Goal: Task Accomplishment & Management: Use online tool/utility

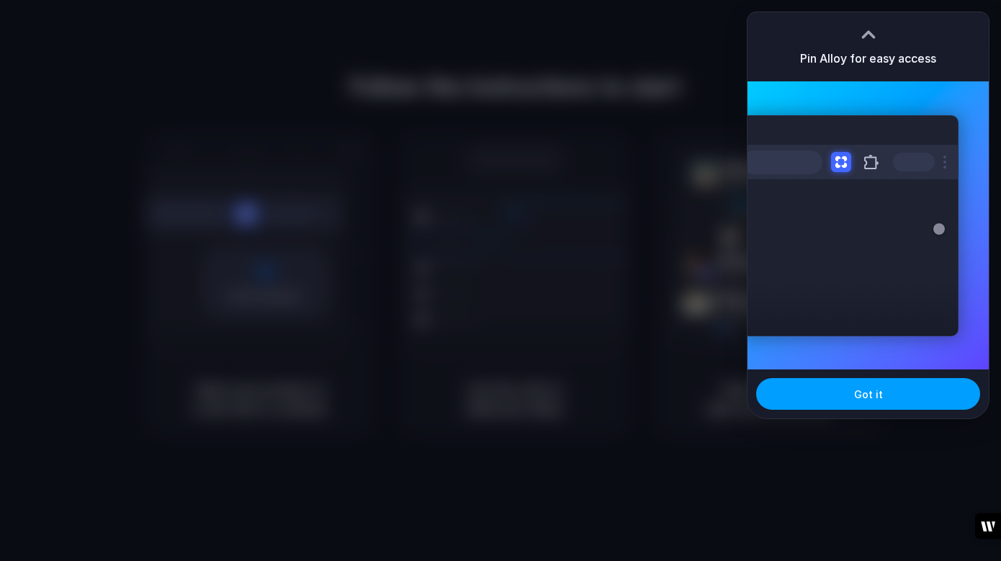
click at [876, 397] on span "Got it" at bounding box center [868, 394] width 29 height 15
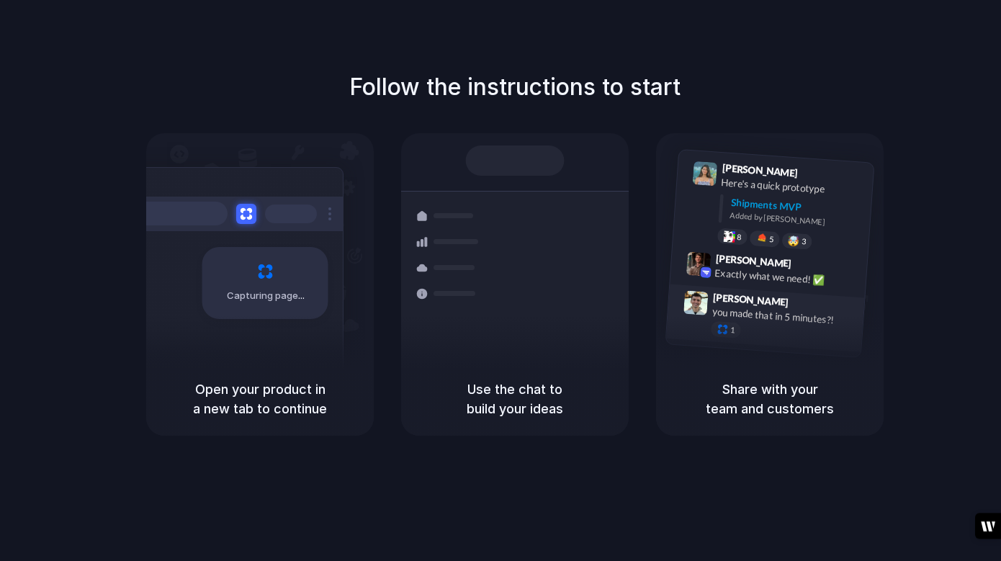
click at [781, 315] on div "you made that in 5 minutes?!" at bounding box center [784, 316] width 144 height 24
click at [301, 337] on div "Capturing page" at bounding box center [235, 277] width 218 height 221
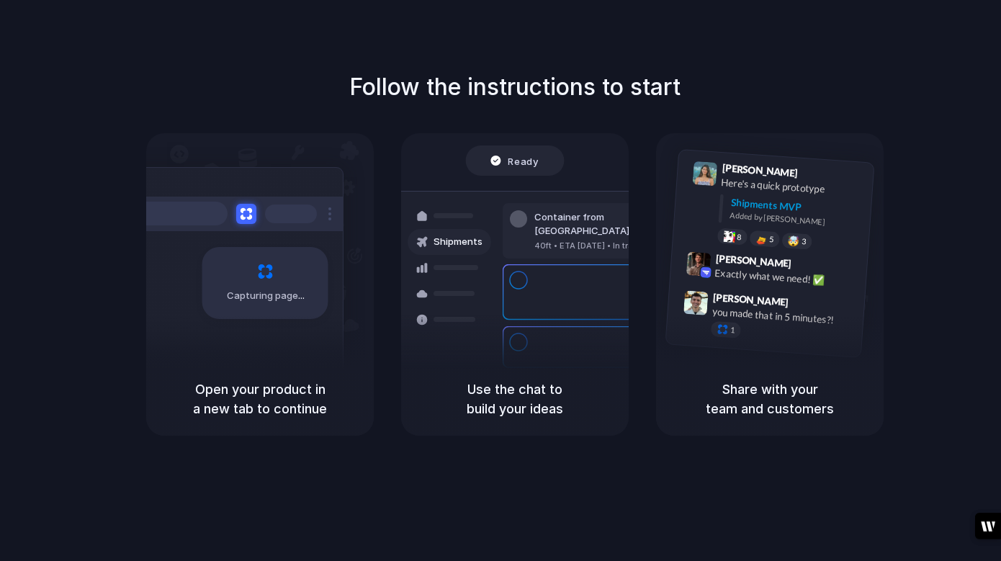
click at [258, 269] on div "Capturing page" at bounding box center [265, 283] width 126 height 72
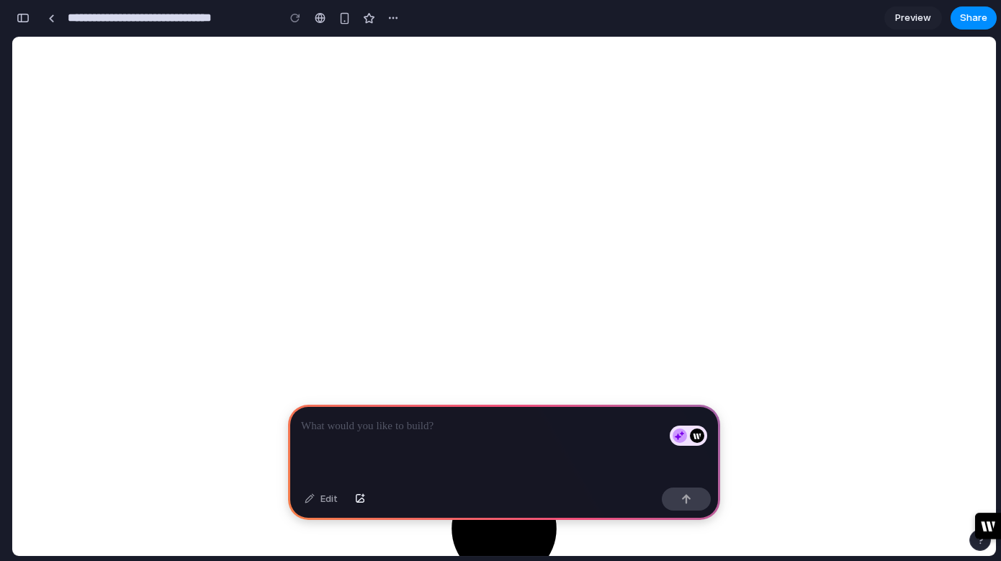
click at [341, 427] on p at bounding box center [504, 426] width 406 height 17
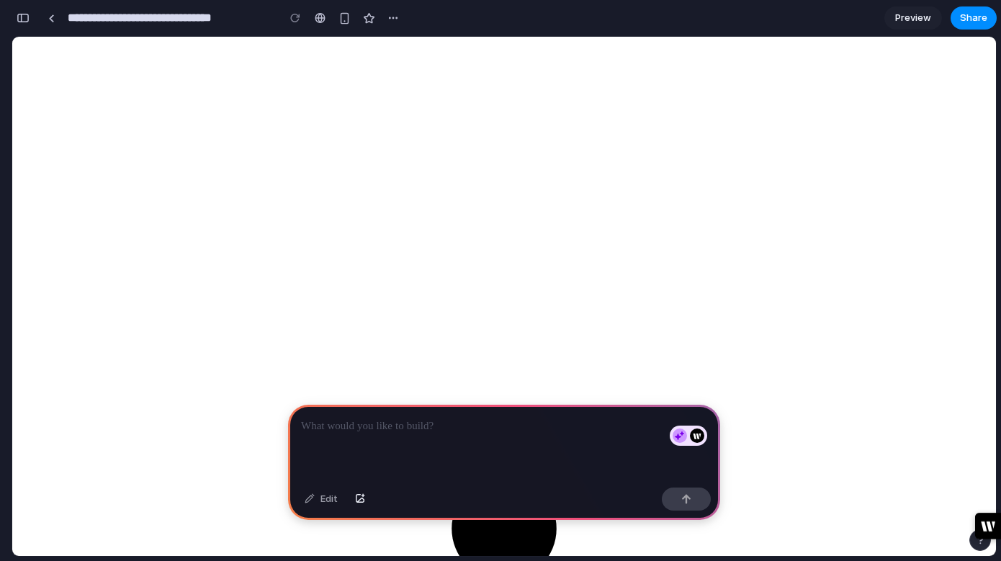
scroll to position [0, 0]
click at [356, 431] on p at bounding box center [504, 426] width 406 height 17
drag, startPoint x: 450, startPoint y: 422, endPoint x: 578, endPoint y: 418, distance: 127.6
click at [578, 418] on p "**********" at bounding box center [504, 426] width 406 height 17
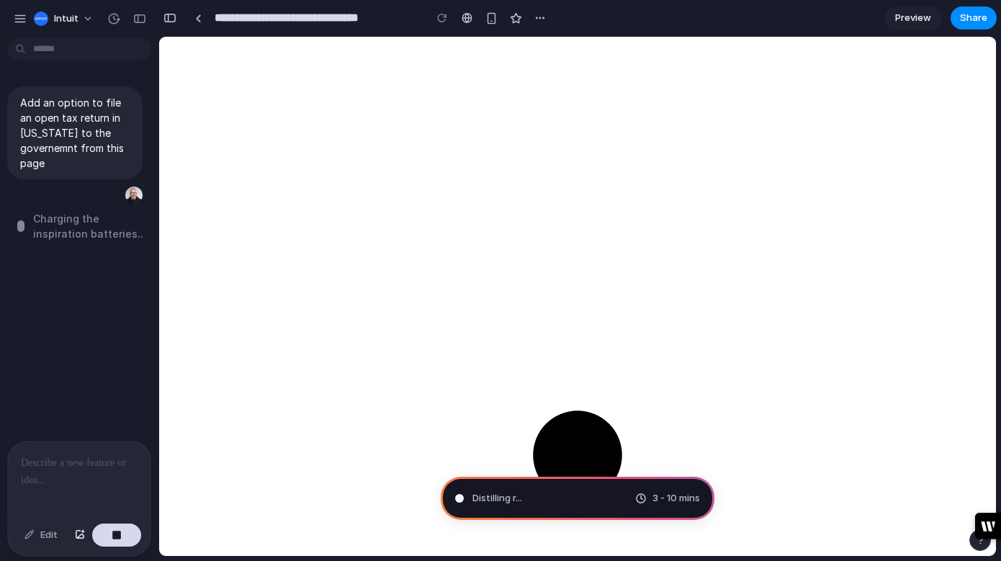
type input "**********"
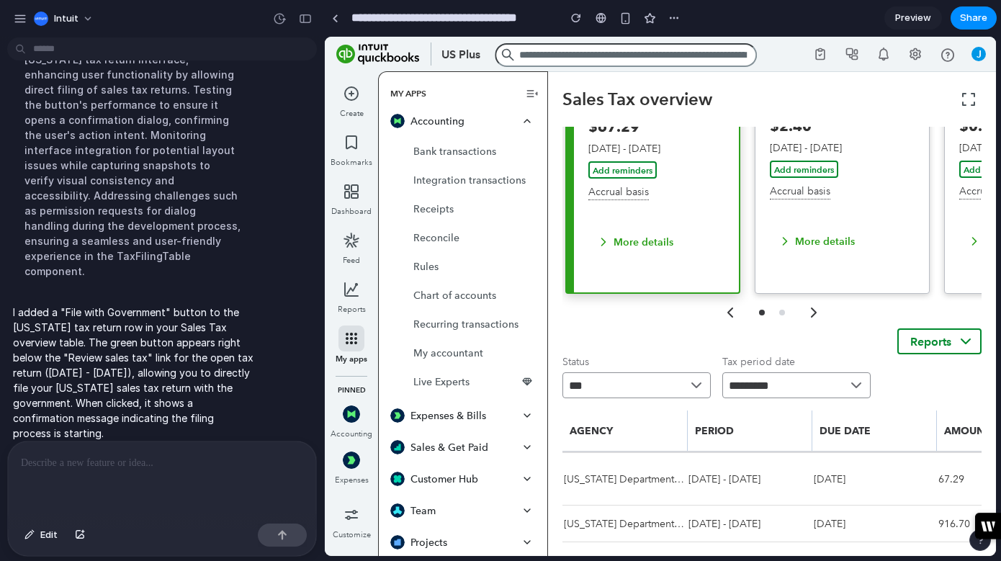
scroll to position [279, 0]
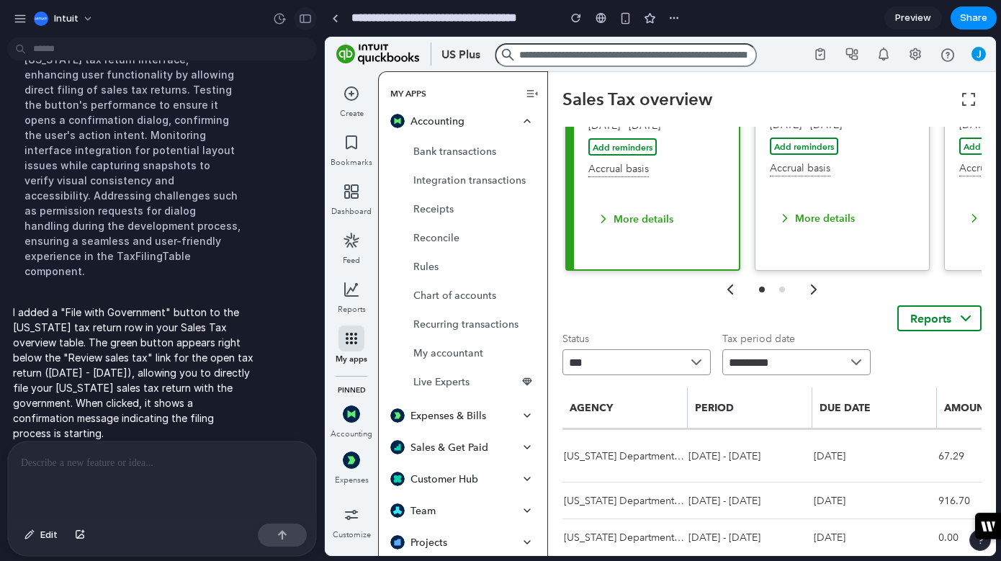
click at [308, 18] on div "button" at bounding box center [305, 19] width 13 height 10
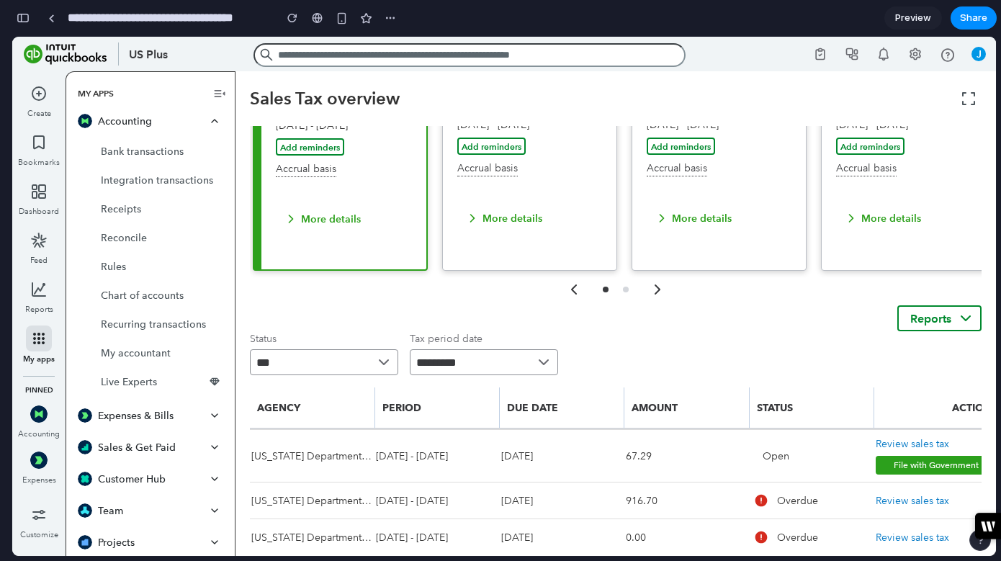
scroll to position [278, 0]
click at [24, 22] on div "button" at bounding box center [23, 18] width 13 height 10
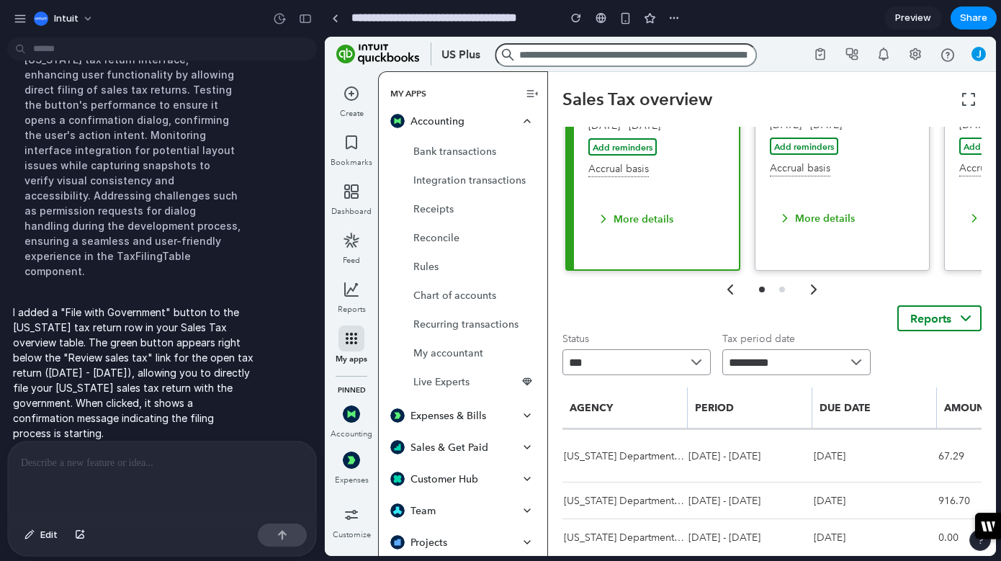
scroll to position [279, 0]
click at [305, 17] on div "button" at bounding box center [305, 19] width 13 height 10
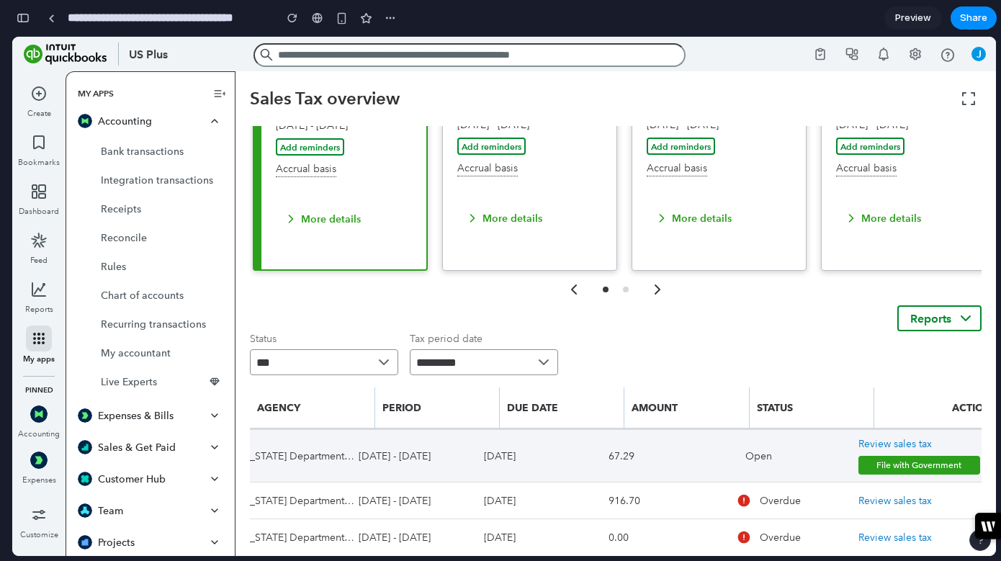
scroll to position [0, 0]
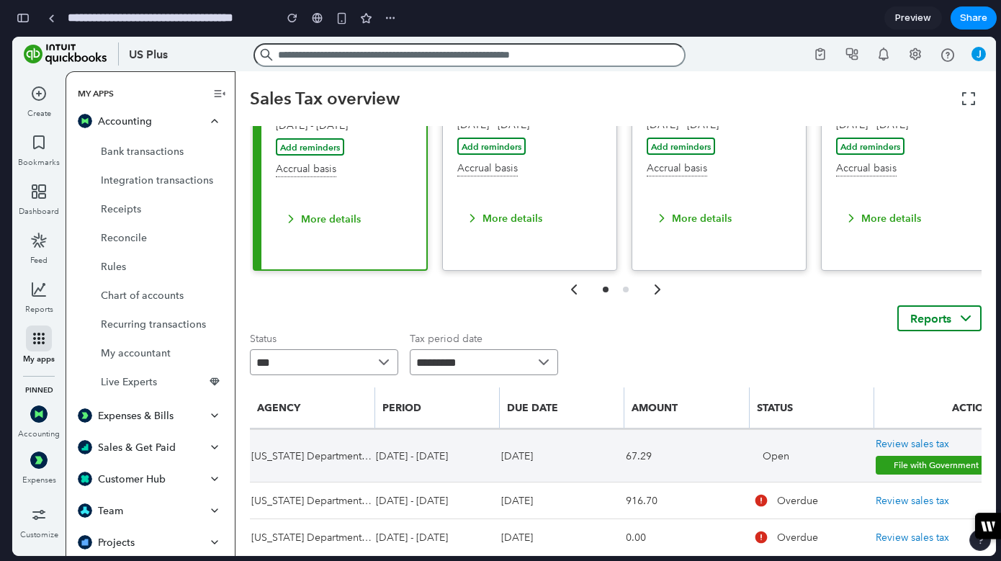
click at [895, 463] on button "File with Government" at bounding box center [937, 465] width 122 height 19
click at [900, 461] on button "File with Government" at bounding box center [937, 465] width 122 height 19
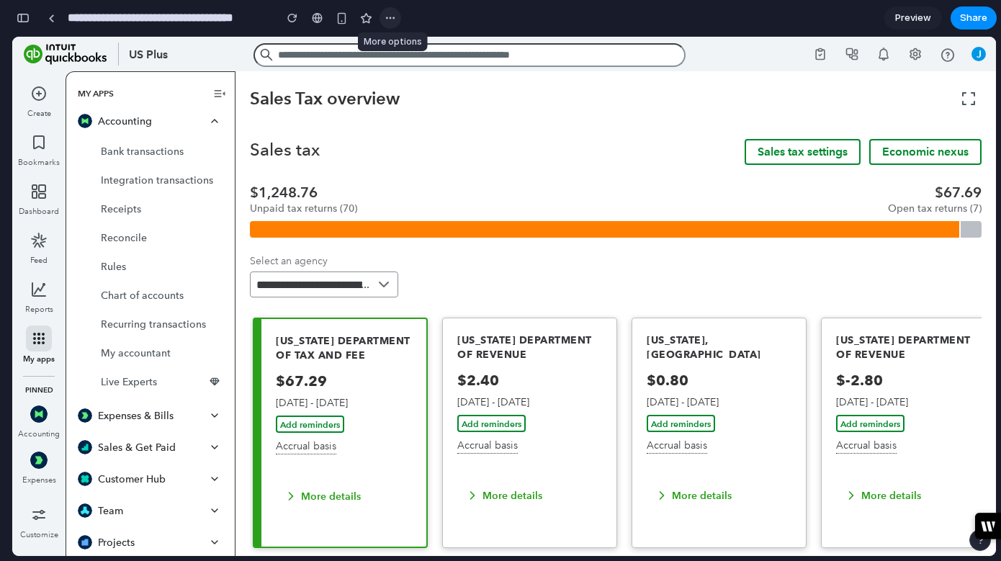
click at [392, 19] on div "button" at bounding box center [391, 18] width 12 height 12
click at [914, 17] on div "Duplicate Delete" at bounding box center [500, 280] width 1001 height 561
click at [914, 17] on span "Preview" at bounding box center [913, 18] width 36 height 14
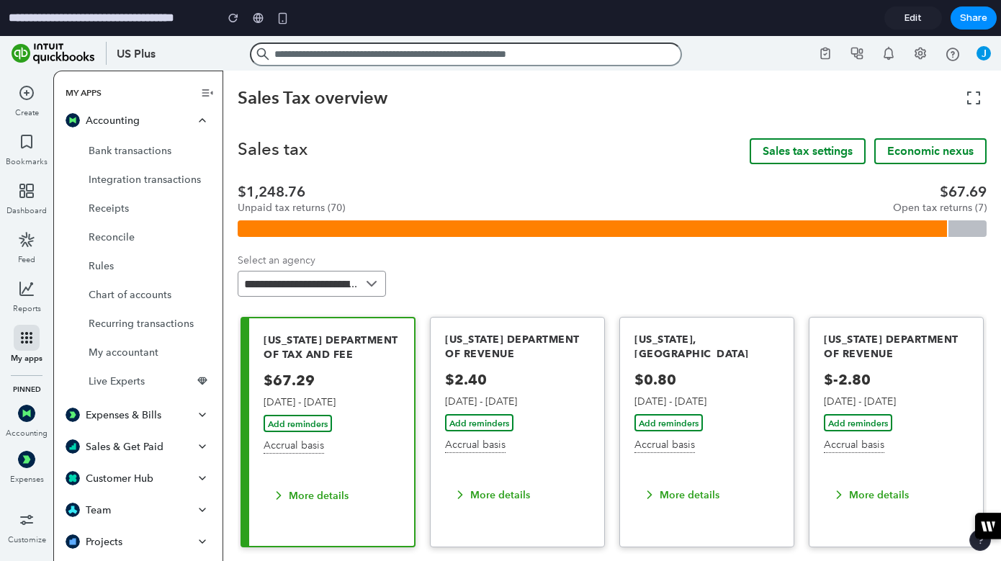
click at [914, 17] on span "Edit" at bounding box center [913, 18] width 17 height 14
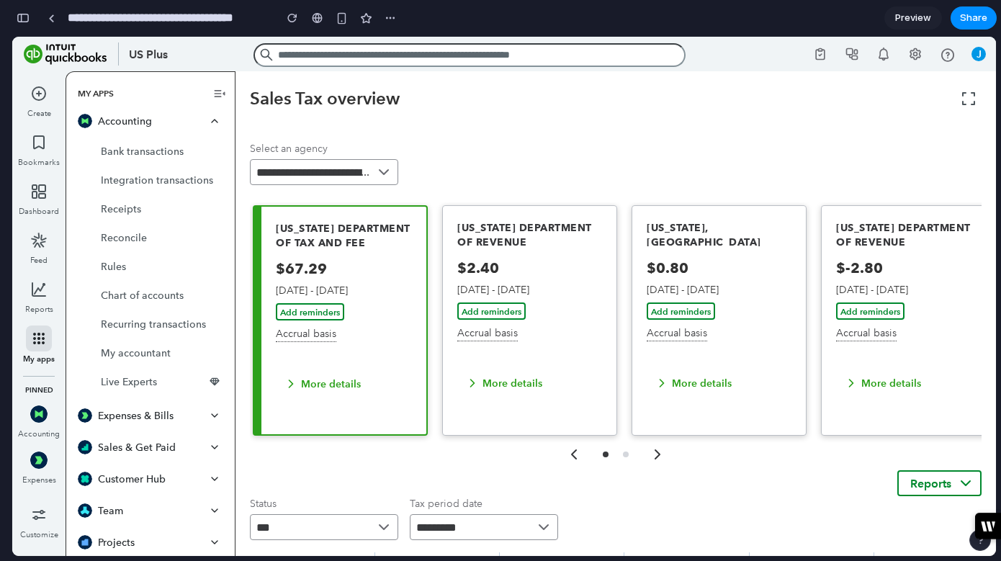
scroll to position [278, 0]
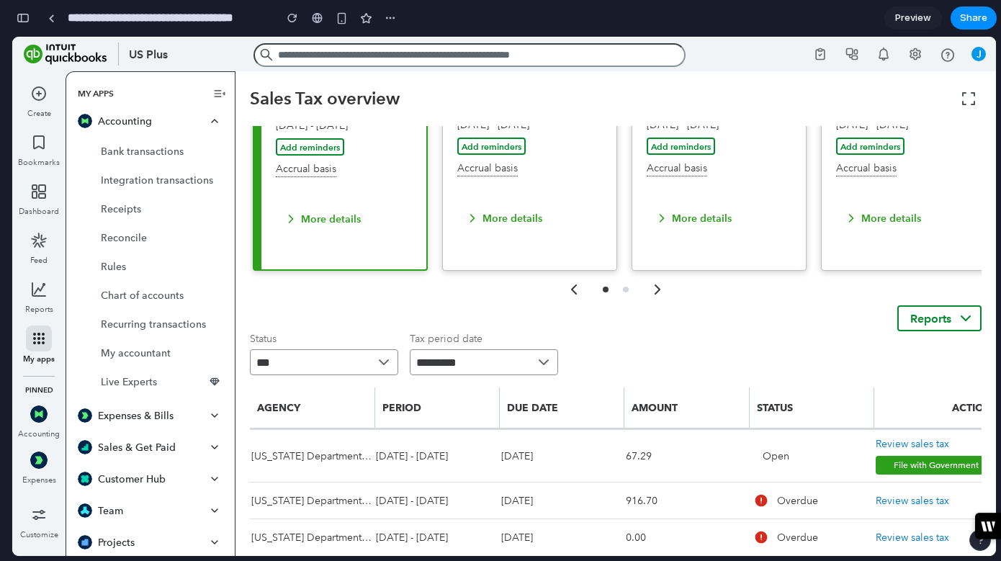
click at [911, 7] on link "Preview" at bounding box center [913, 17] width 58 height 23
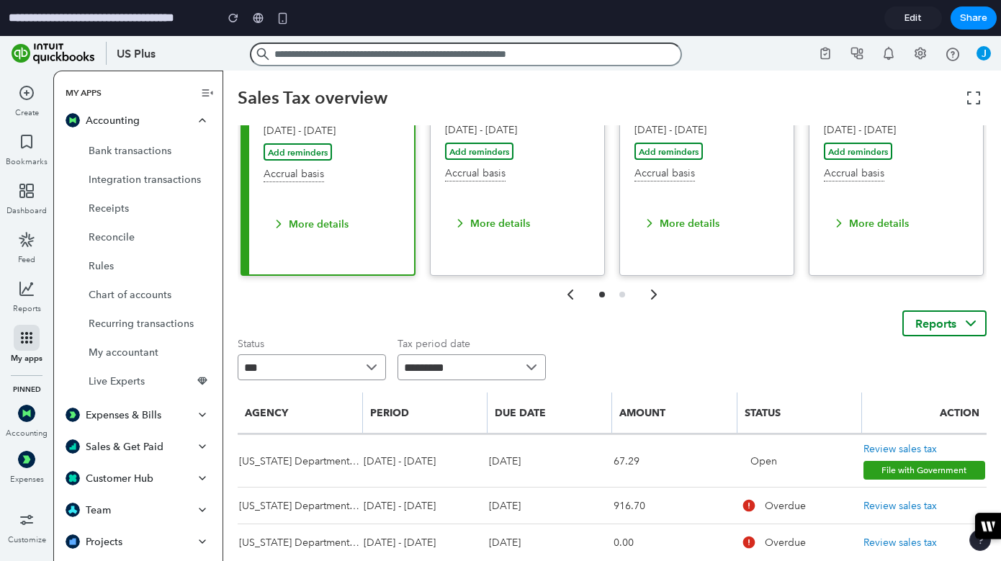
click at [910, 17] on span "Edit" at bounding box center [913, 18] width 17 height 14
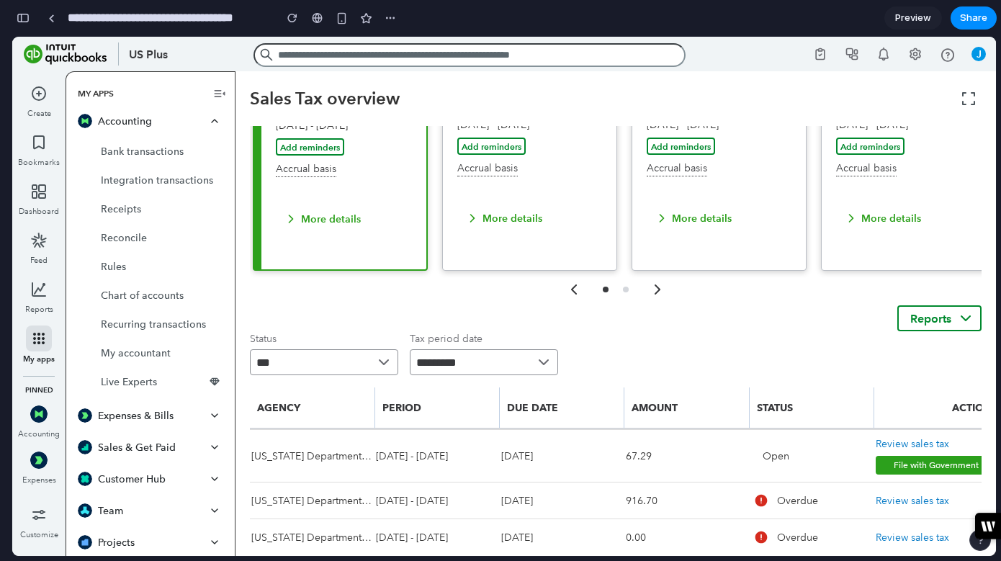
scroll to position [120, 0]
click at [32, 511] on icon "button" at bounding box center [38, 515] width 13 height 10
click at [40, 232] on icon at bounding box center [38, 240] width 17 height 17
click at [39, 193] on icon at bounding box center [39, 191] width 14 height 14
click at [35, 139] on icon "button" at bounding box center [38, 142] width 17 height 17
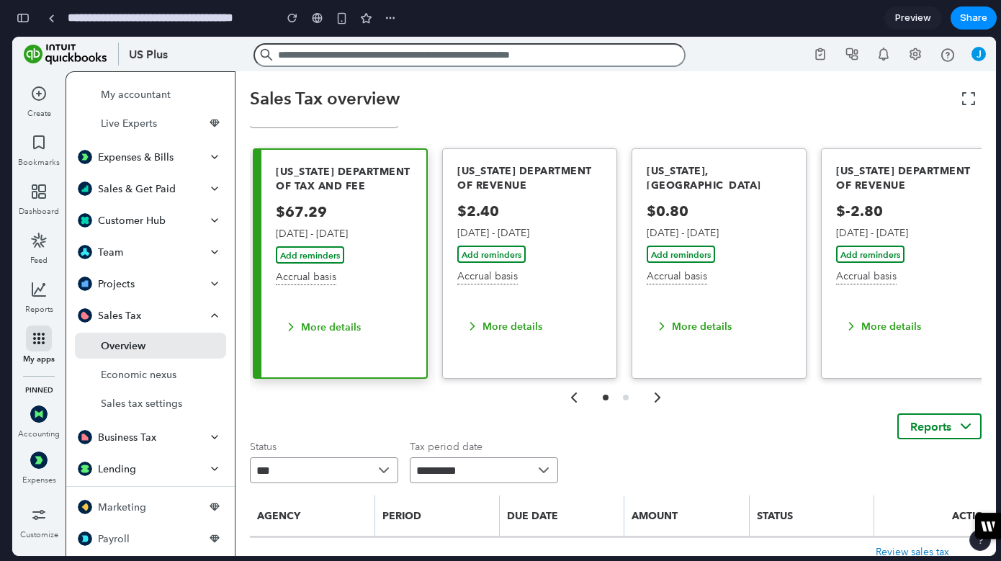
scroll to position [0, 0]
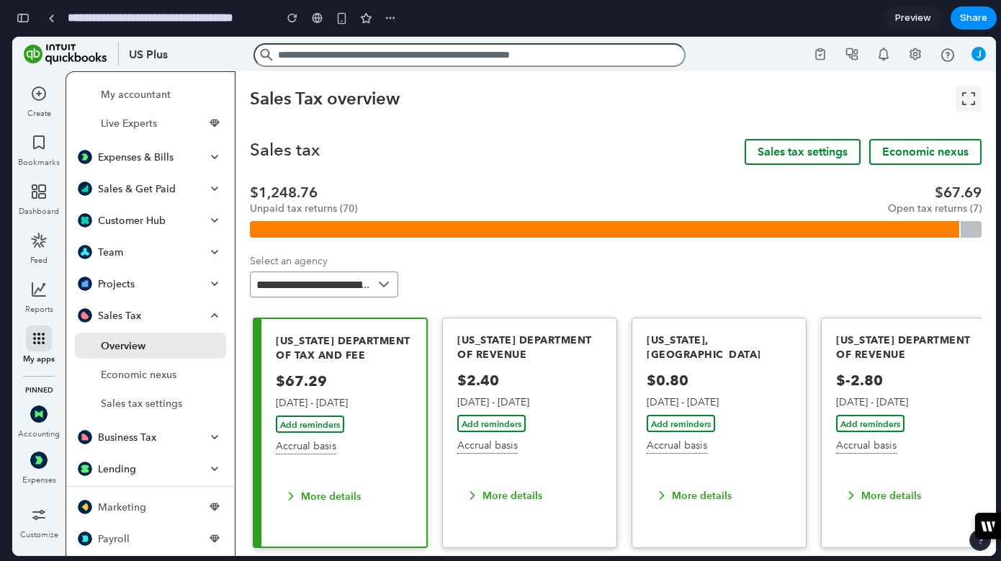
click at [969, 101] on icon at bounding box center [968, 98] width 17 height 17
click at [51, 19] on div at bounding box center [51, 18] width 6 height 8
